Goal: Complete application form: Complete application form

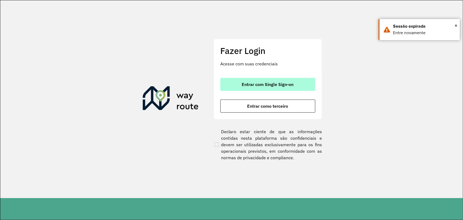
drag, startPoint x: 0, startPoint y: 0, endPoint x: 257, endPoint y: 83, distance: 269.9
click at [257, 83] on span "Entrar com Single Sign-on" at bounding box center [267, 84] width 52 height 4
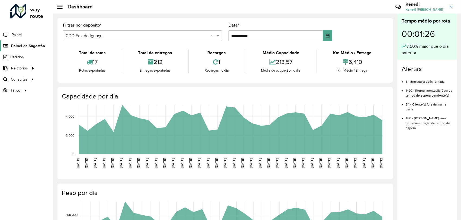
click at [23, 46] on span "Painel de Sugestão" at bounding box center [28, 46] width 34 height 6
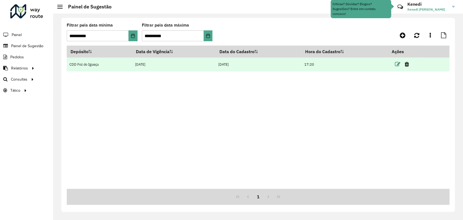
click at [400, 64] on icon at bounding box center [397, 64] width 5 height 5
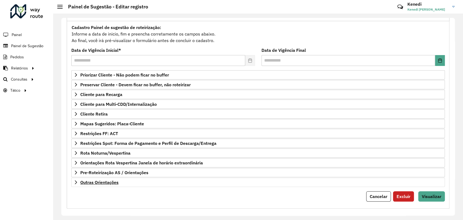
scroll to position [49, 0]
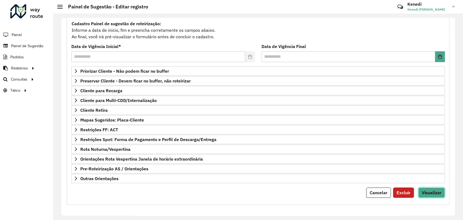
click at [432, 191] on span "Visualizar" at bounding box center [431, 192] width 20 height 5
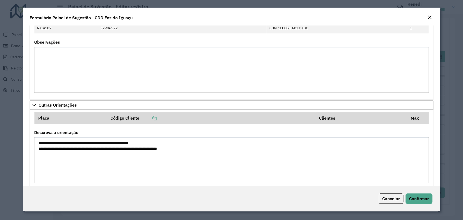
scroll to position [319, 0]
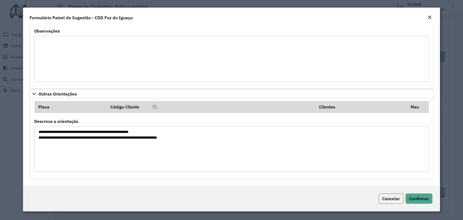
click at [391, 200] on span "Cancelar" at bounding box center [391, 198] width 18 height 5
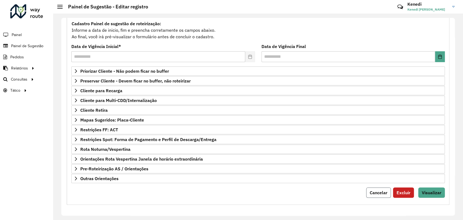
click at [382, 194] on span "Cancelar" at bounding box center [378, 192] width 18 height 5
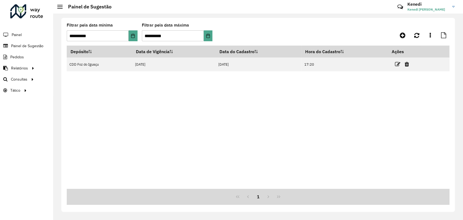
click at [353, 108] on div "Depósito Data de Vigência Data do Cadastro Hora do Cadastro Ações CDD Foz do Ig…" at bounding box center [258, 117] width 382 height 143
click at [400, 34] on icon at bounding box center [402, 35] width 6 height 7
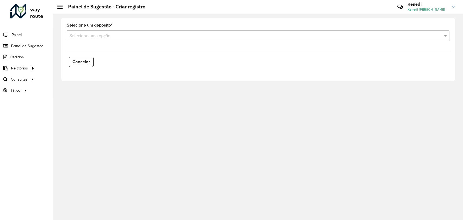
click at [154, 37] on input "text" at bounding box center [252, 36] width 366 height 7
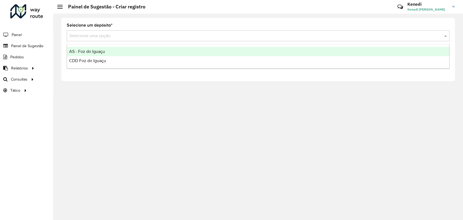
click at [126, 52] on div "AS - Foz do Iguaçu" at bounding box center [258, 51] width 382 height 9
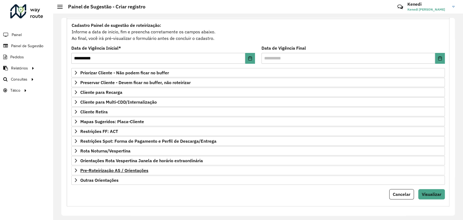
scroll to position [49, 0]
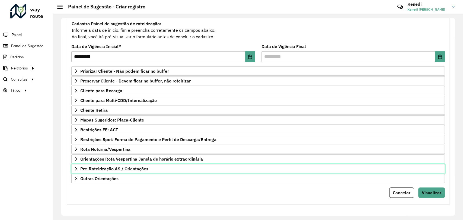
click at [82, 167] on span "Pre-Roteirização AS / Orientações" at bounding box center [114, 168] width 68 height 4
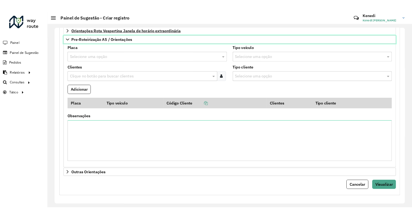
scroll to position [189, 0]
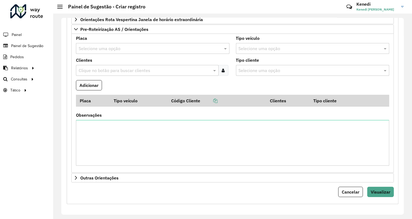
click at [99, 47] on input "text" at bounding box center [147, 49] width 137 height 7
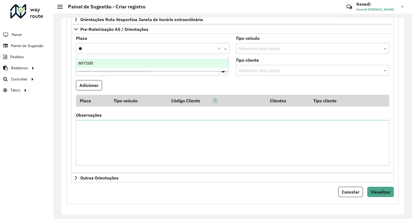
type input "***"
click at [91, 63] on span "MIY5I81" at bounding box center [85, 63] width 15 height 5
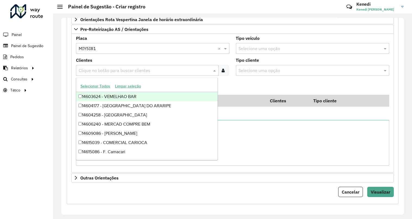
click at [95, 70] on input "text" at bounding box center [144, 70] width 134 height 7
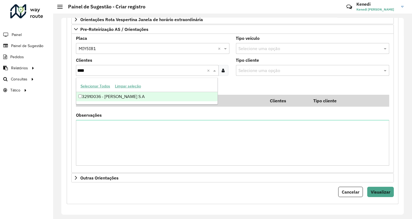
type input "*****"
click at [111, 98] on div "32910036 - IRMAOS MUFFATO S.A" at bounding box center [146, 96] width 141 height 9
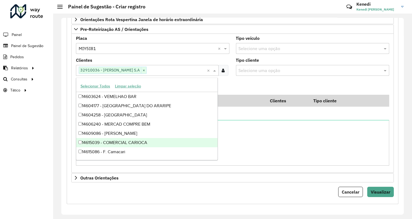
click at [241, 84] on formly-field "Adicionar" at bounding box center [233, 87] width 320 height 15
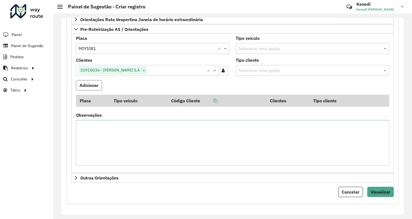
click at [93, 85] on button "Adicionar" at bounding box center [89, 85] width 26 height 10
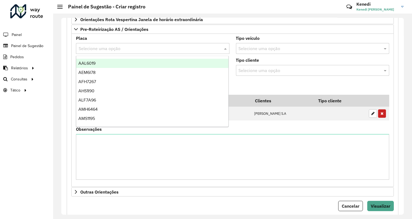
click at [96, 50] on input "text" at bounding box center [147, 49] width 137 height 7
type input "***"
click at [91, 64] on span "REC0001" at bounding box center [87, 63] width 18 height 5
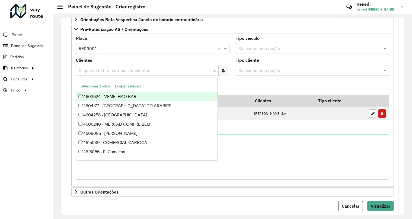
click at [91, 68] on input "text" at bounding box center [144, 70] width 134 height 7
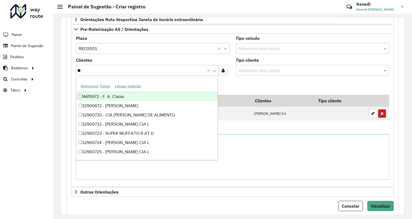
type input "***"
click at [84, 96] on div "32900724 - IRMAOS MUFFATO CIA L" at bounding box center [146, 96] width 141 height 9
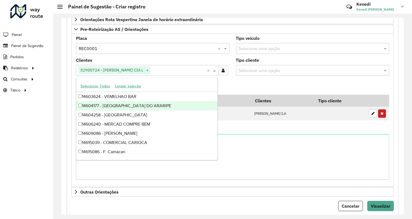
click at [256, 85] on formly-field "Adicionar" at bounding box center [233, 87] width 320 height 15
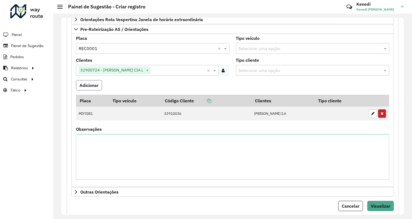
click at [87, 85] on button "Adicionar" at bounding box center [89, 85] width 26 height 10
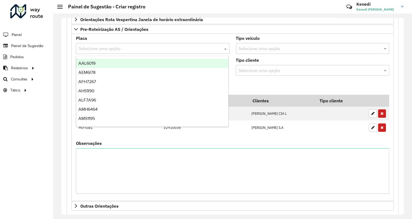
click at [113, 51] on input "text" at bounding box center [147, 49] width 137 height 7
type input "**"
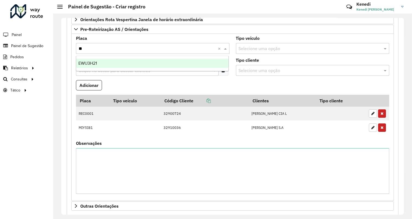
click at [100, 61] on div "EWU3H21" at bounding box center [152, 63] width 152 height 9
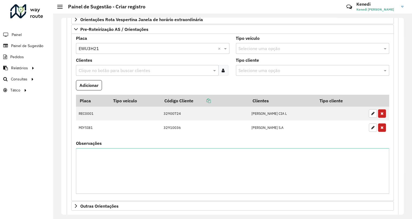
click at [98, 71] on input "text" at bounding box center [144, 70] width 134 height 7
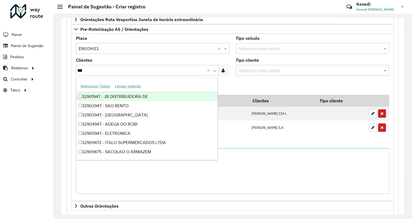
type input "****"
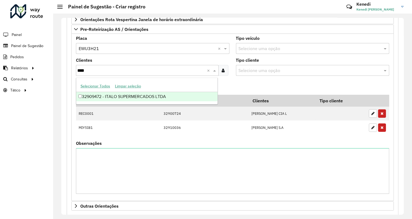
click at [83, 96] on div "32909472 - ITALO SUPERMERCADOS LTDA" at bounding box center [146, 96] width 141 height 9
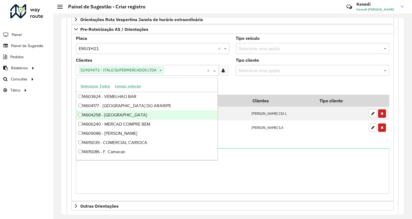
click at [272, 86] on formly-field "Adicionar" at bounding box center [233, 87] width 320 height 15
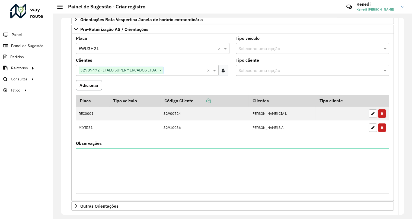
click at [92, 85] on button "Adicionar" at bounding box center [89, 85] width 26 height 10
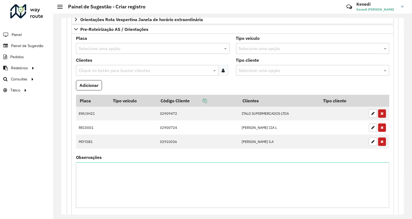
click at [111, 47] on input "text" at bounding box center [147, 49] width 137 height 7
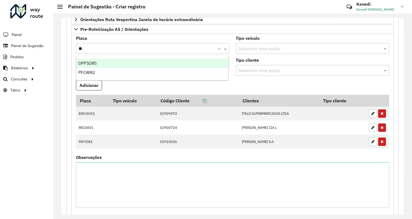
type input "***"
drag, startPoint x: 77, startPoint y: 65, endPoint x: 84, endPoint y: 66, distance: 6.6
click at [79, 65] on div "PFO8I82" at bounding box center [152, 63] width 152 height 9
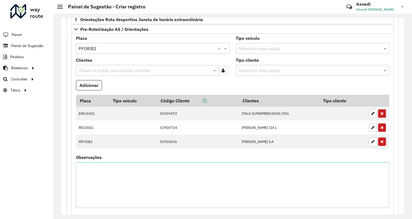
click at [91, 69] on input "text" at bounding box center [144, 70] width 134 height 7
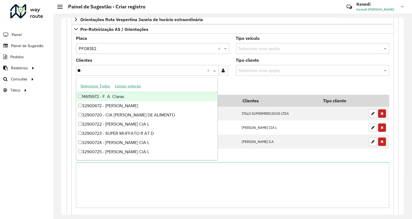
type input "***"
click at [107, 98] on div "32900729 - SUPERMERCADOS IRANI" at bounding box center [146, 96] width 141 height 9
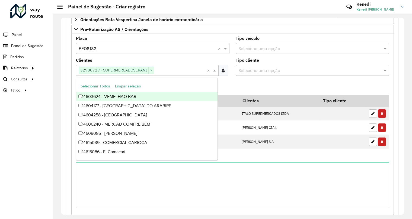
click at [246, 87] on formly-field "Adicionar" at bounding box center [233, 87] width 320 height 15
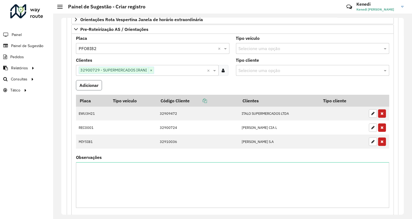
click at [88, 81] on button "Adicionar" at bounding box center [89, 85] width 26 height 10
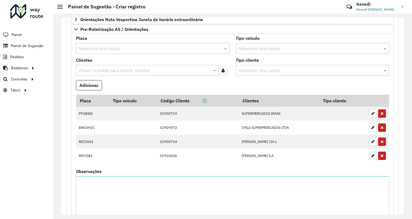
click at [83, 47] on input "text" at bounding box center [147, 49] width 137 height 7
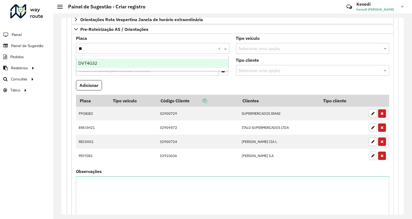
type input "***"
click at [82, 61] on span "DVT4G32" at bounding box center [87, 63] width 19 height 5
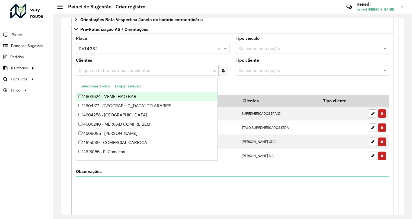
click at [85, 70] on input "text" at bounding box center [144, 70] width 134 height 7
type input "****"
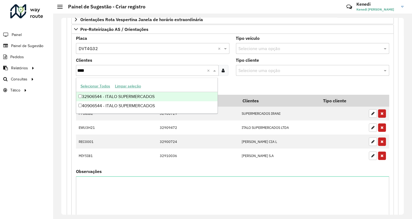
click at [91, 98] on div "32906544 - ITALO SUPERMERCADOS" at bounding box center [146, 96] width 141 height 9
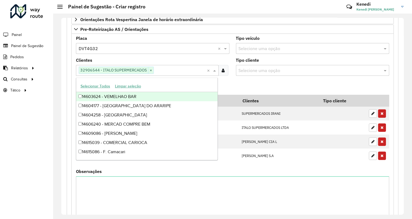
click at [278, 87] on formly-field "Adicionar" at bounding box center [233, 87] width 320 height 15
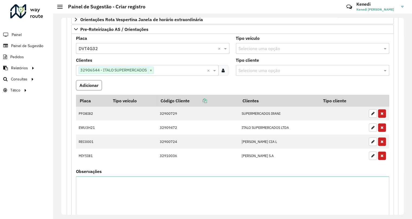
click at [87, 88] on button "Adicionar" at bounding box center [89, 85] width 26 height 10
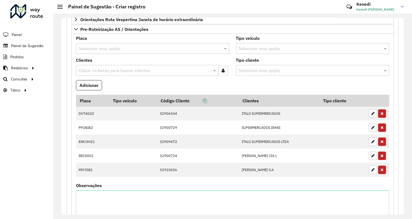
click at [91, 49] on input "text" at bounding box center [147, 49] width 137 height 7
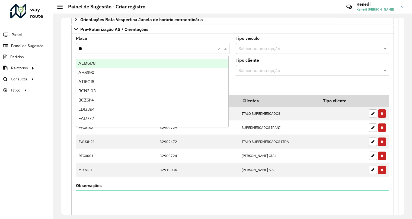
type input "***"
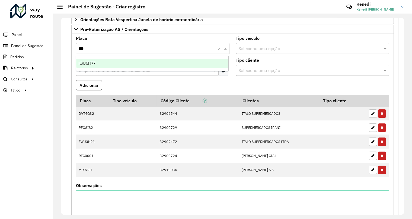
click at [91, 60] on div "IQU6H77" at bounding box center [152, 63] width 152 height 9
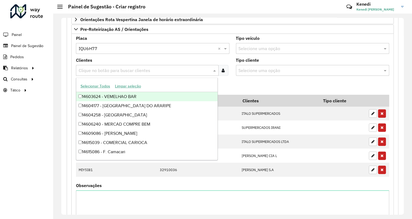
click at [92, 69] on input "text" at bounding box center [144, 70] width 134 height 7
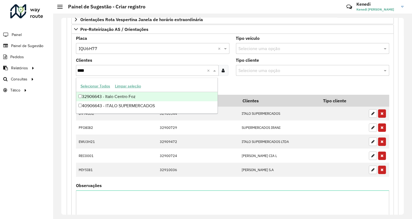
type input "****"
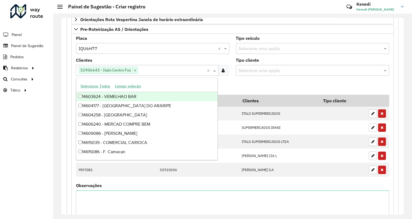
click at [237, 85] on formly-field "Adicionar" at bounding box center [233, 87] width 320 height 15
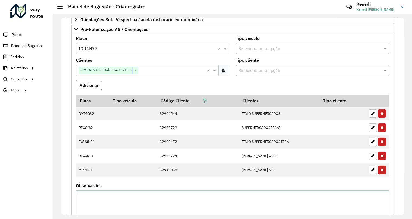
click at [82, 86] on button "Adicionar" at bounding box center [89, 85] width 26 height 10
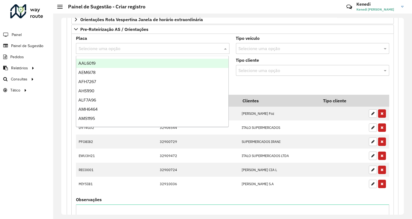
click at [105, 48] on input "text" at bounding box center [147, 49] width 137 height 7
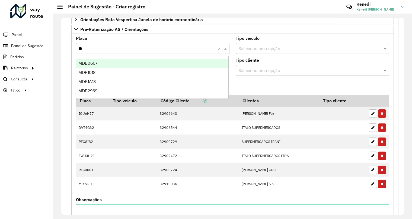
type input "***"
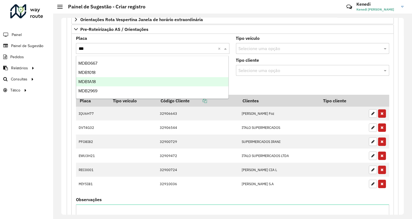
click at [93, 83] on span "MDB1A18" at bounding box center [86, 81] width 17 height 5
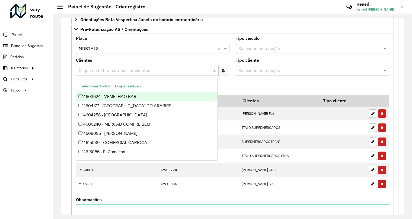
click at [102, 71] on input "text" at bounding box center [144, 70] width 134 height 7
type input "***"
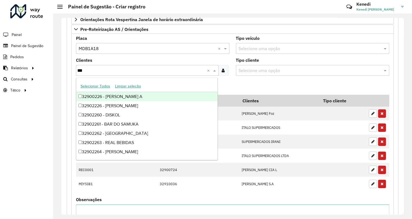
click at [90, 98] on div "32900226 - ITALO VILA A" at bounding box center [146, 96] width 141 height 9
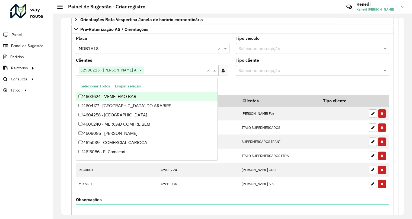
click at [247, 86] on formly-field "Adicionar" at bounding box center [233, 87] width 320 height 15
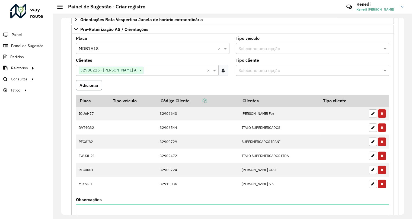
click at [95, 86] on button "Adicionar" at bounding box center [89, 85] width 26 height 10
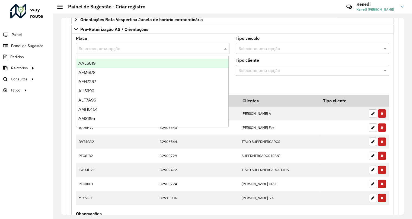
click at [92, 47] on input "text" at bounding box center [147, 49] width 137 height 7
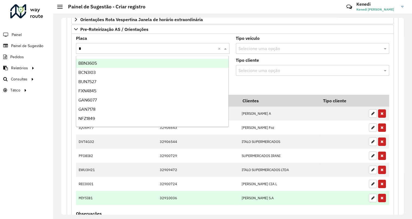
type input "**"
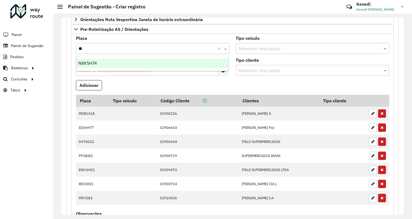
click at [179, 66] on div "NXK5H74" at bounding box center [152, 63] width 152 height 9
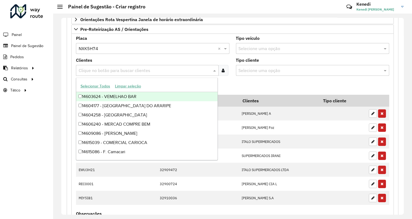
click at [156, 71] on input "text" at bounding box center [144, 70] width 134 height 7
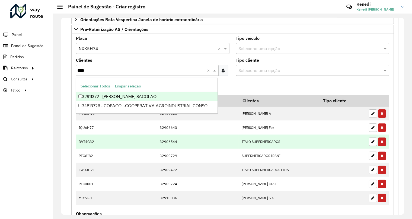
type input "*****"
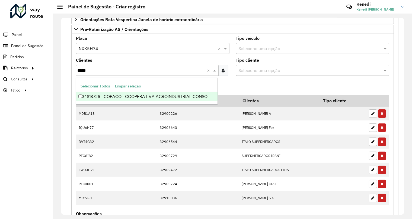
click at [101, 98] on div "34813726 - COPACOL-COOPERATIVA AGROINDUSTRIAL CONSO" at bounding box center [146, 96] width 141 height 9
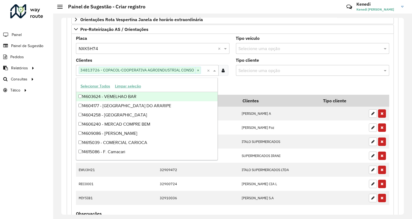
click at [255, 83] on formly-field "Adicionar" at bounding box center [233, 87] width 320 height 15
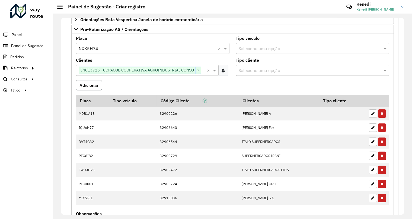
click at [91, 85] on button "Adicionar" at bounding box center [89, 85] width 26 height 10
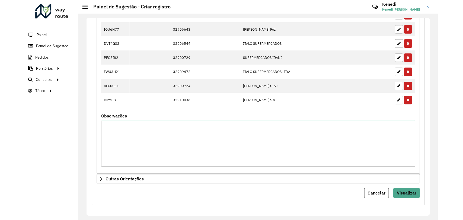
scroll to position [301, 0]
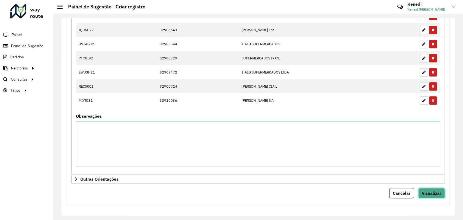
click at [429, 196] on button "Visualizar" at bounding box center [431, 193] width 27 height 10
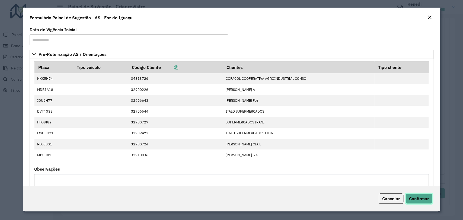
click at [426, 199] on span "Confirmar" at bounding box center [419, 198] width 20 height 5
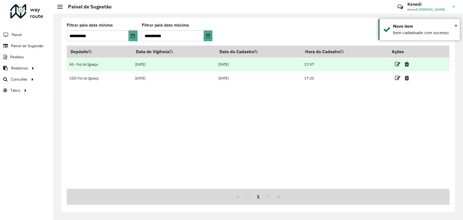
click at [395, 64] on td at bounding box center [404, 64] width 33 height 14
click at [399, 62] on icon at bounding box center [397, 64] width 5 height 5
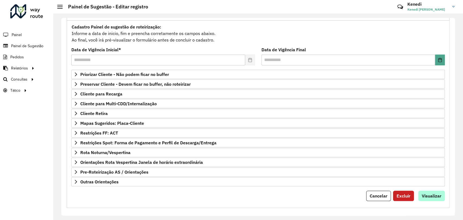
scroll to position [49, 0]
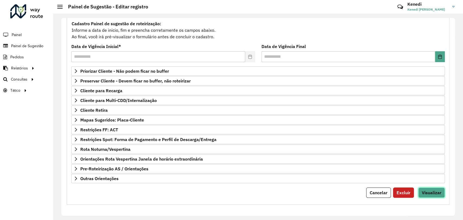
click at [425, 193] on span "Visualizar" at bounding box center [431, 192] width 20 height 5
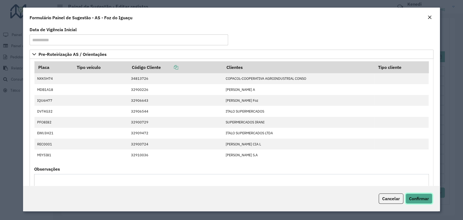
click at [419, 203] on button "Confirmar" at bounding box center [418, 198] width 27 height 10
